Goal: Navigation & Orientation: Find specific page/section

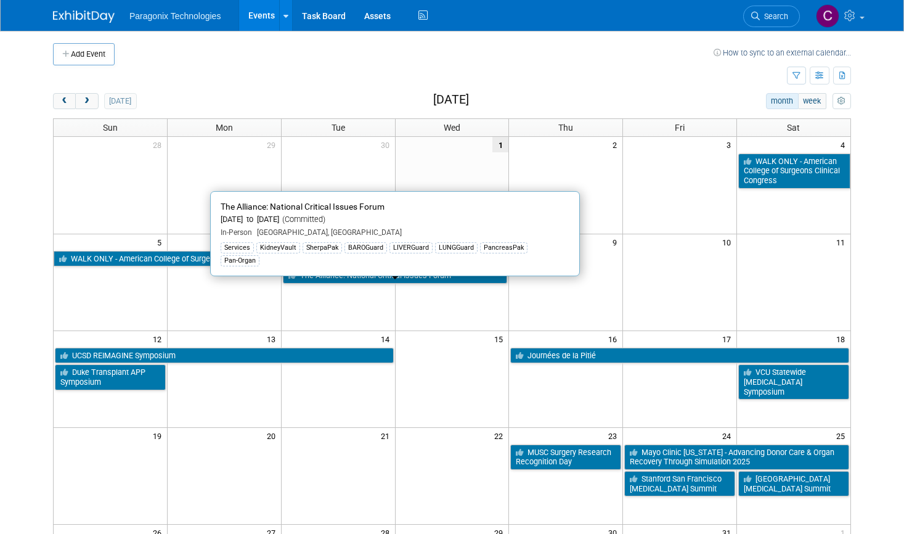
click at [326, 280] on link "The Alliance: National Critical Issues Forum" at bounding box center [395, 275] width 224 height 16
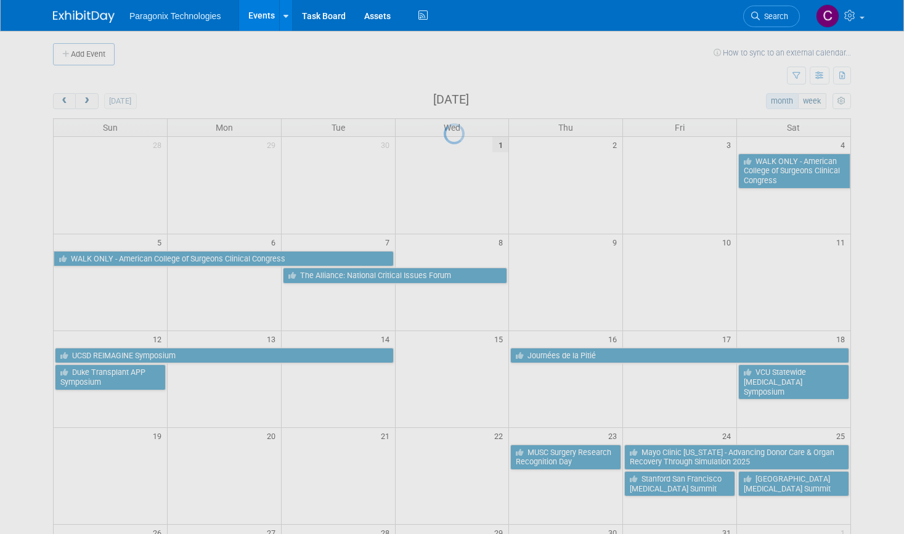
click at [444, 280] on div at bounding box center [452, 267] width 17 height 534
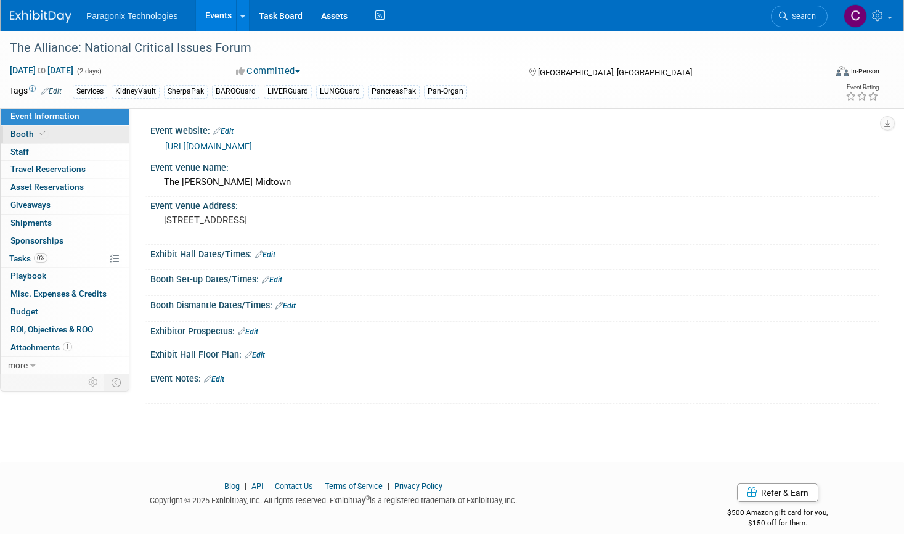
click at [35, 138] on span "Booth" at bounding box center [29, 134] width 38 height 10
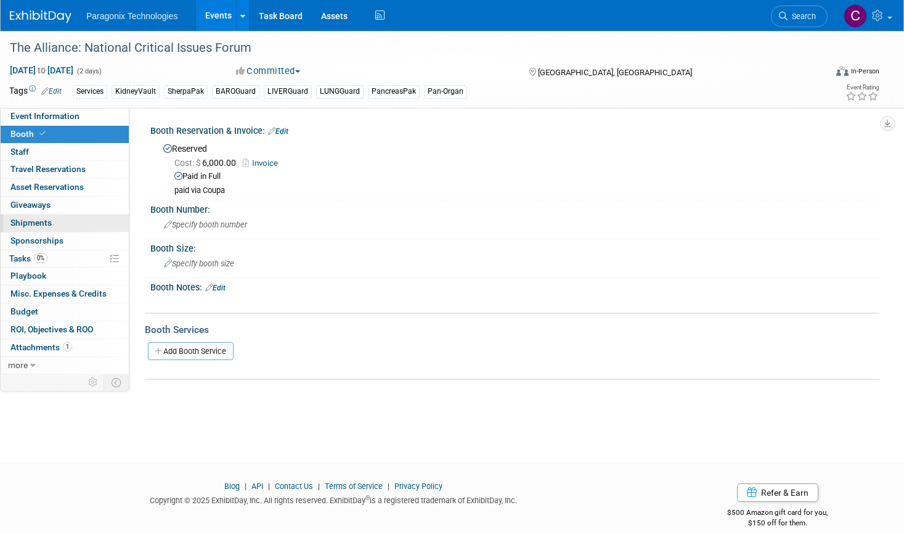
click at [61, 229] on link "0 Shipments 0" at bounding box center [65, 222] width 128 height 17
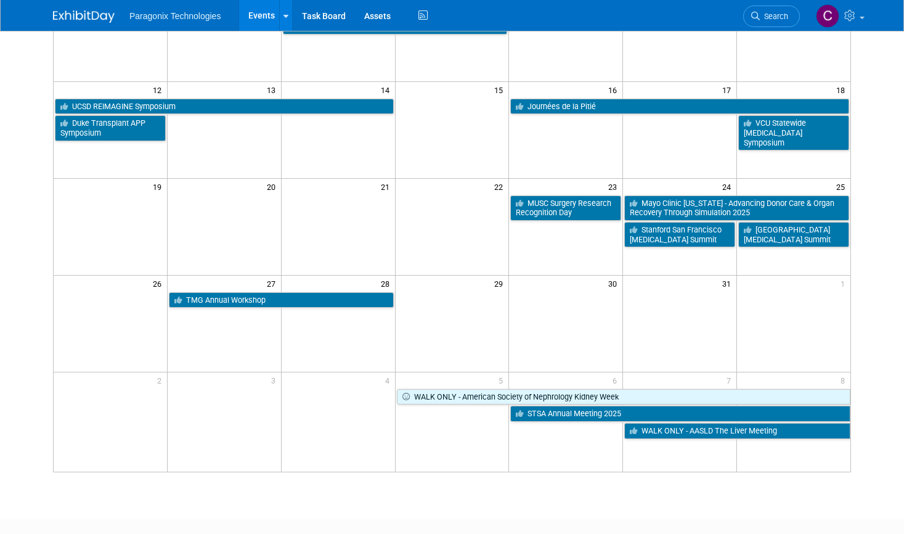
scroll to position [308, 0]
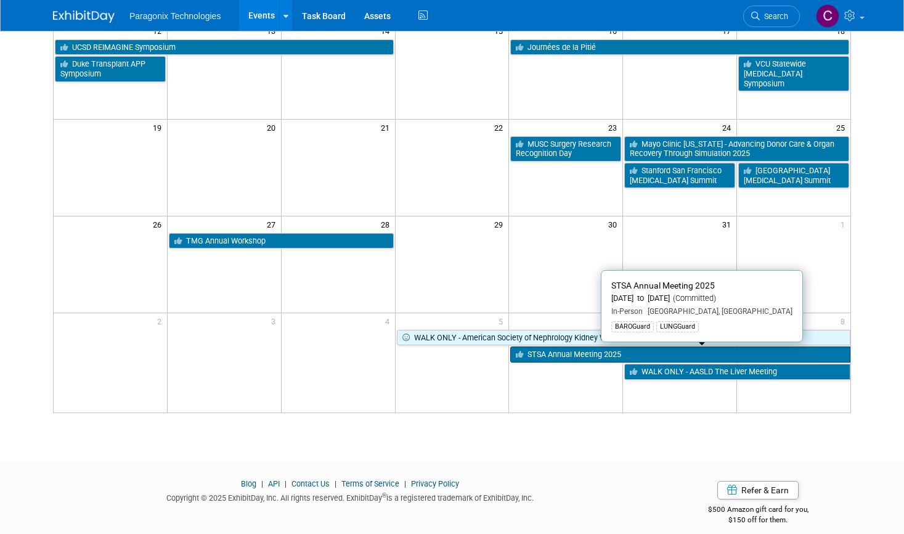
click at [582, 349] on link "STSA Annual Meeting 2025" at bounding box center [680, 354] width 340 height 16
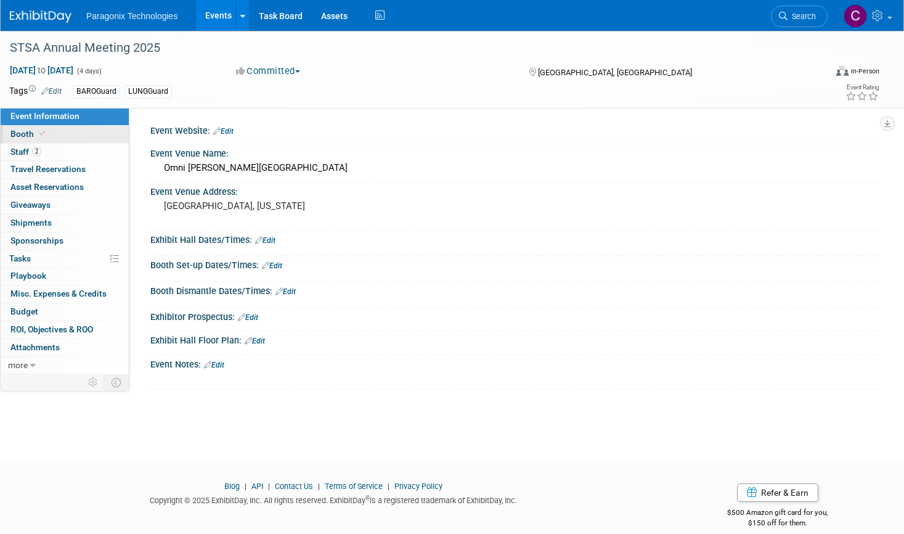
click at [25, 134] on span "Booth" at bounding box center [29, 134] width 38 height 10
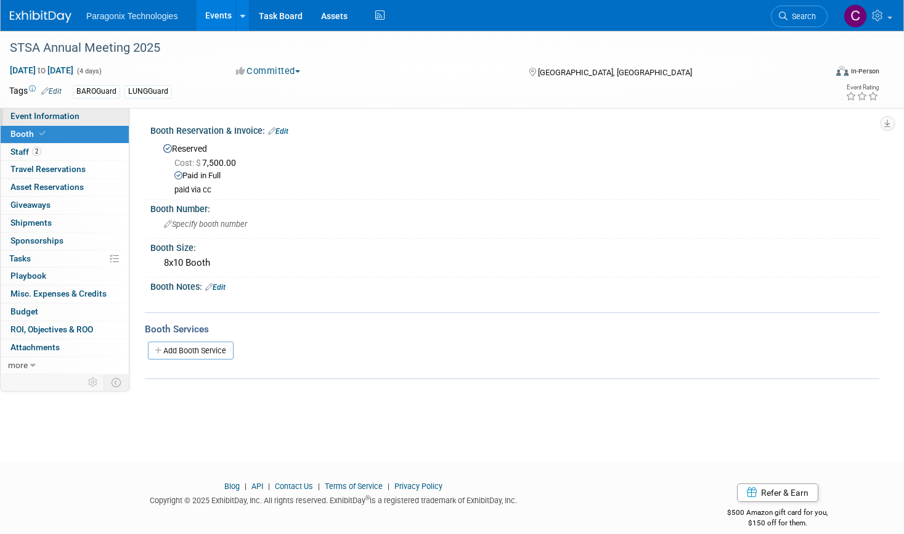
click at [40, 121] on link "Event Information" at bounding box center [65, 116] width 128 height 17
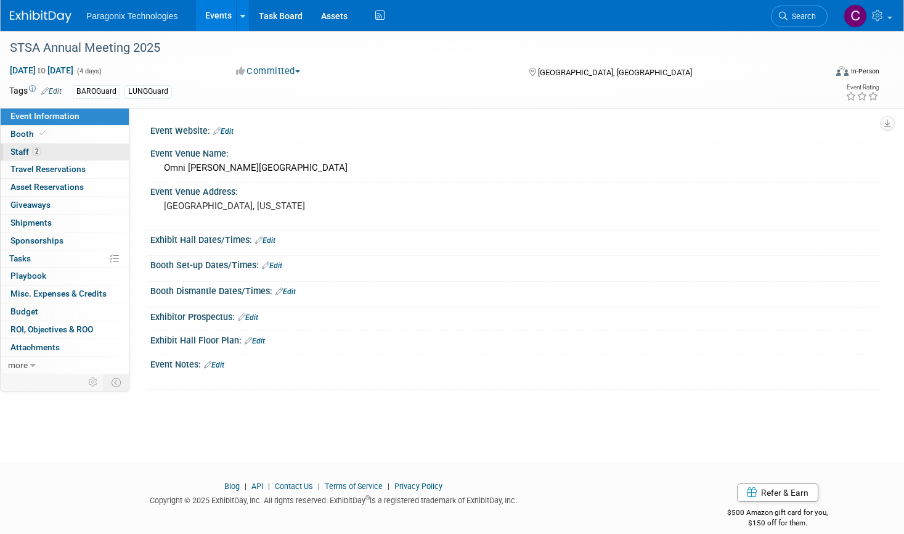
click at [54, 154] on link "2 Staff 2" at bounding box center [65, 152] width 128 height 17
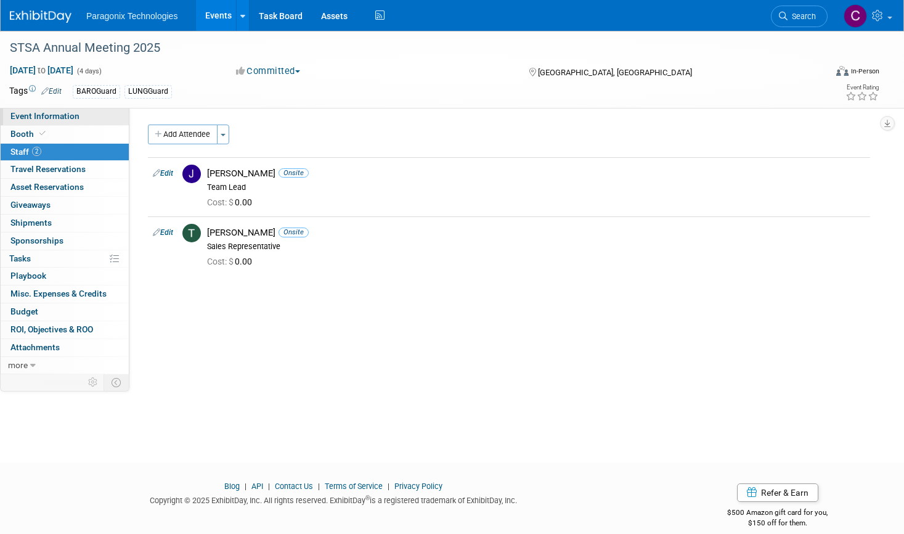
click at [60, 118] on span "Event Information" at bounding box center [44, 116] width 69 height 10
